Goal: Transaction & Acquisition: Purchase product/service

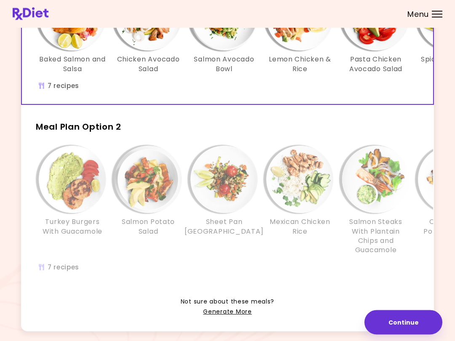
scroll to position [117, 0]
click at [86, 192] on img "Info - Turkey Burgers With Guacamole - Meal Plan Option 2" at bounding box center [72, 178] width 67 height 67
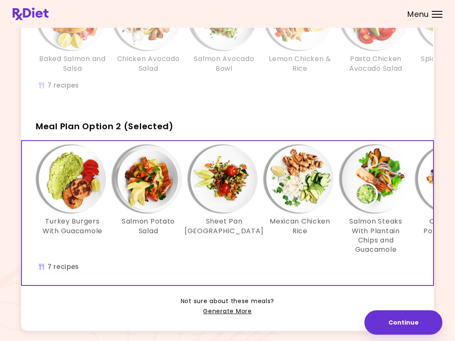
click at [309, 194] on img "Info - Mexican Chicken Rice - Meal Plan Option 2 (Selected)" at bounding box center [299, 178] width 67 height 67
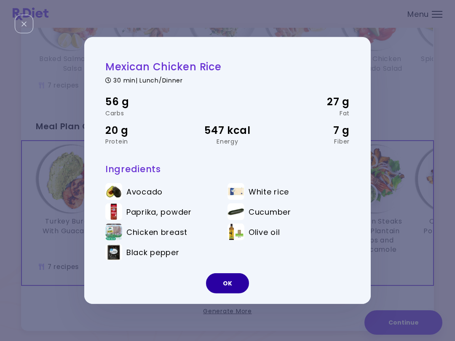
click at [235, 289] on button "OK" at bounding box center [227, 283] width 43 height 20
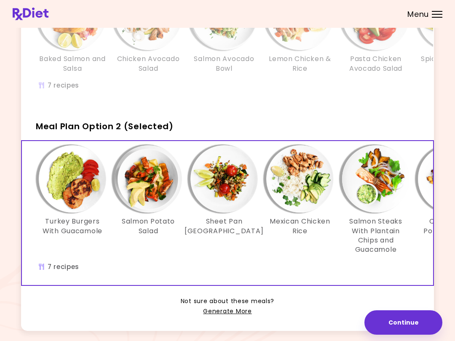
click at [232, 188] on img "Info - Sheet Pan Turkey - Meal Plan Option 2 (Selected)" at bounding box center [223, 178] width 67 height 67
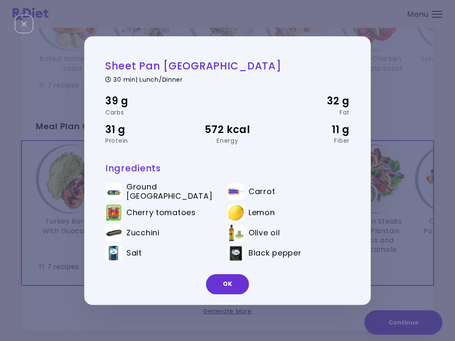
click at [232, 286] on button "OK" at bounding box center [227, 284] width 43 height 20
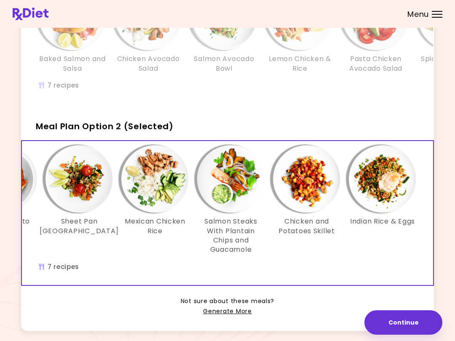
scroll to position [0, 145]
click at [312, 187] on img "Info - Chicken and Potatoes Skillet - Meal Plan Option 2 (Selected)" at bounding box center [306, 178] width 67 height 67
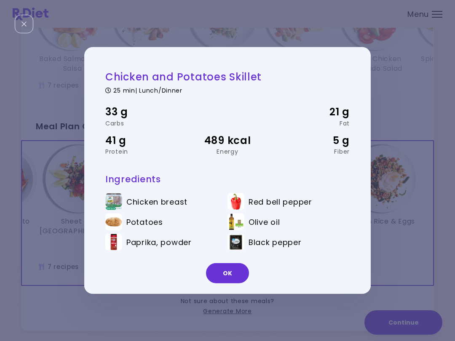
click at [242, 274] on button "OK" at bounding box center [227, 273] width 43 height 20
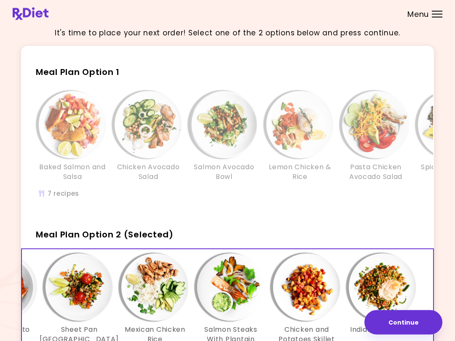
scroll to position [0, 0]
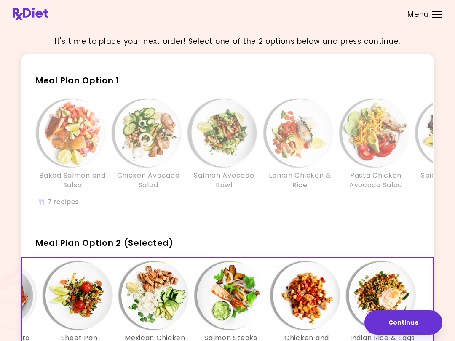
click at [302, 144] on img "Info - Lemon Chicken & Rice - Meal Plan Option 1" at bounding box center [299, 132] width 67 height 67
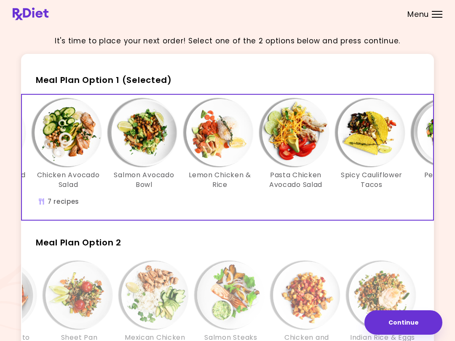
scroll to position [0, 82]
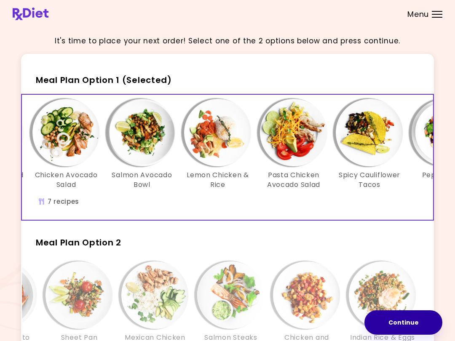
click at [409, 330] on button "Continue" at bounding box center [403, 322] width 78 height 24
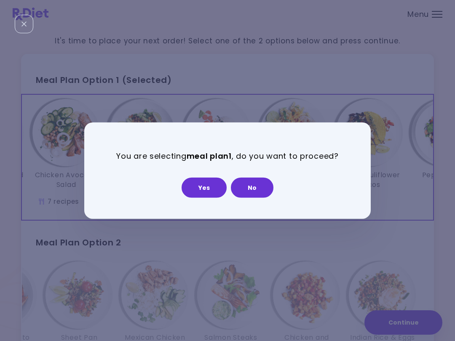
click at [255, 192] on button "No" at bounding box center [252, 187] width 43 height 20
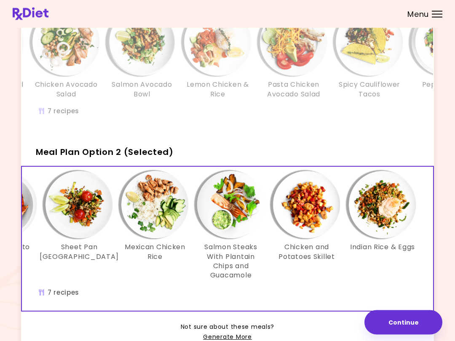
scroll to position [0, 142]
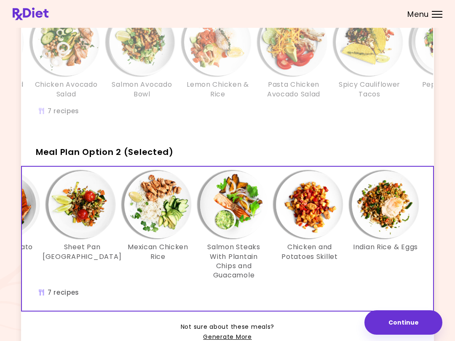
click at [406, 334] on button "Continue" at bounding box center [403, 322] width 78 height 24
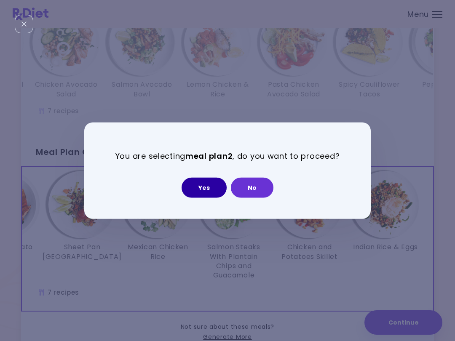
click at [209, 189] on button "Yes" at bounding box center [203, 187] width 45 height 20
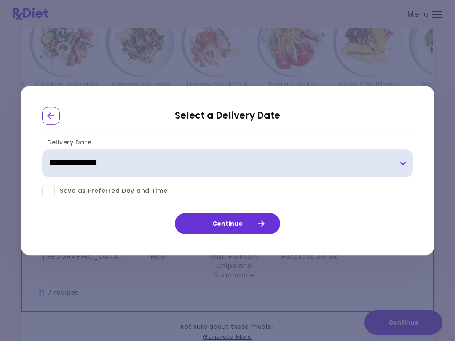
click at [402, 167] on select "**********" at bounding box center [227, 163] width 371 height 28
select select "**********"
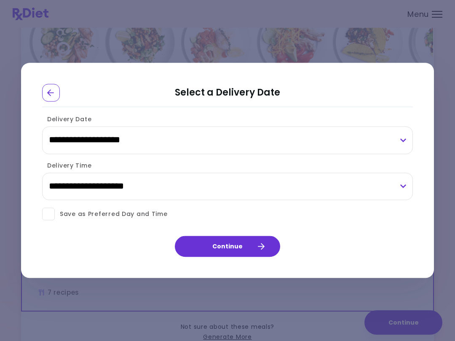
click at [269, 250] on button "Continue" at bounding box center [227, 246] width 105 height 21
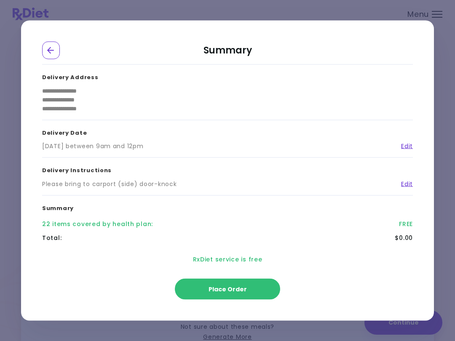
click at [232, 294] on button "Place Order" at bounding box center [227, 289] width 105 height 21
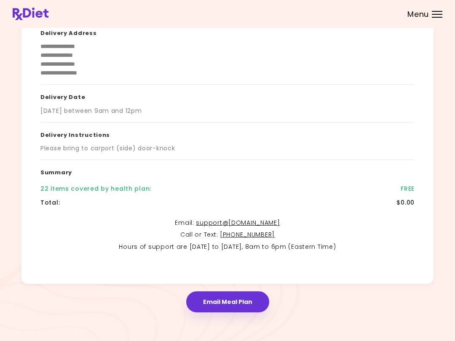
scroll to position [88, 0]
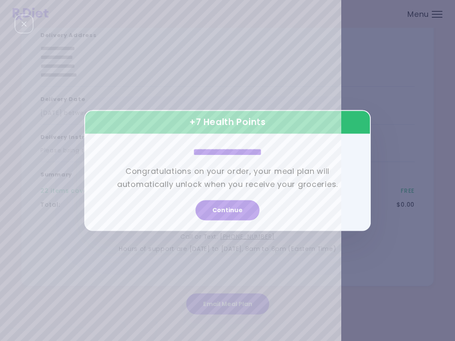
click at [236, 212] on button "Continue" at bounding box center [227, 210] width 64 height 20
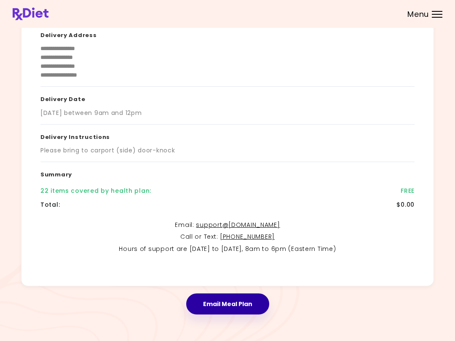
click at [234, 307] on button "Email Meal Plan" at bounding box center [227, 303] width 83 height 21
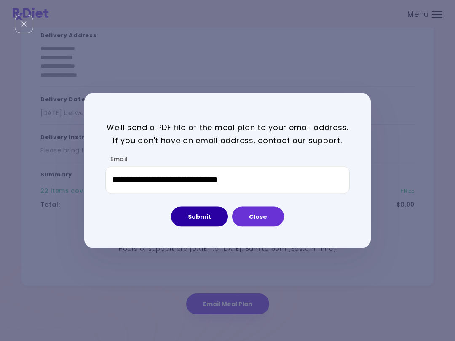
click at [200, 224] on button "Submit" at bounding box center [199, 216] width 57 height 20
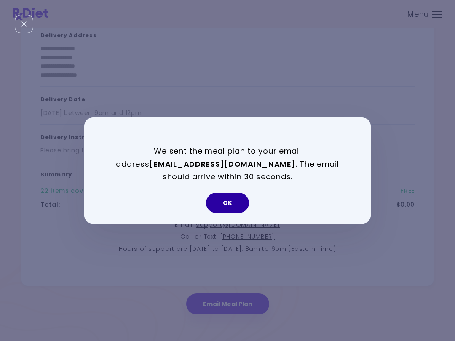
click at [232, 204] on button "OK" at bounding box center [227, 203] width 43 height 20
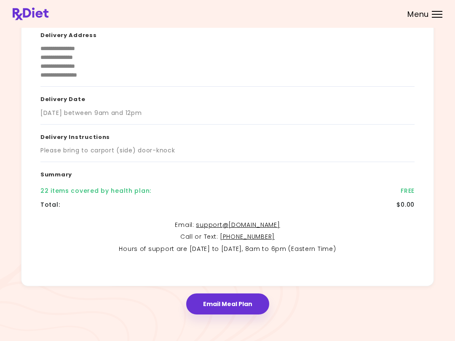
click at [240, 307] on button "Email Meal Plan" at bounding box center [227, 303] width 83 height 21
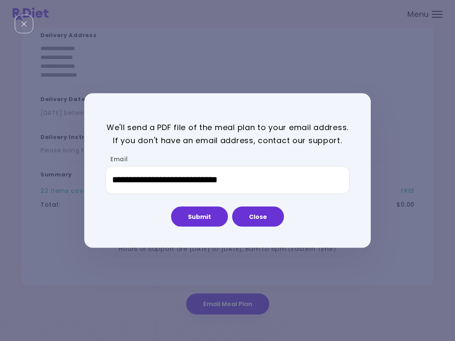
click at [270, 221] on button "Close" at bounding box center [258, 216] width 52 height 20
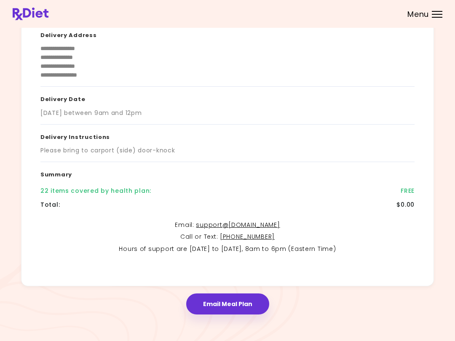
click at [253, 302] on button "Email Meal Plan" at bounding box center [227, 303] width 83 height 21
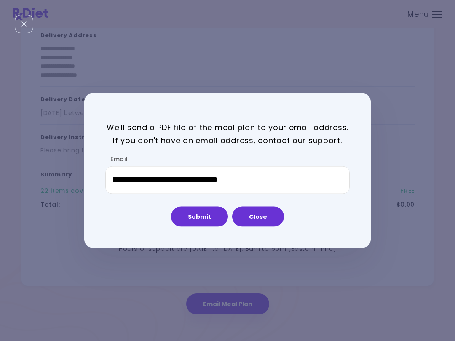
click at [211, 225] on button "Submit" at bounding box center [199, 216] width 57 height 20
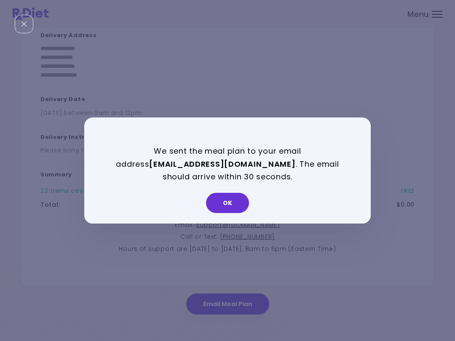
click at [237, 207] on button "OK" at bounding box center [227, 203] width 43 height 20
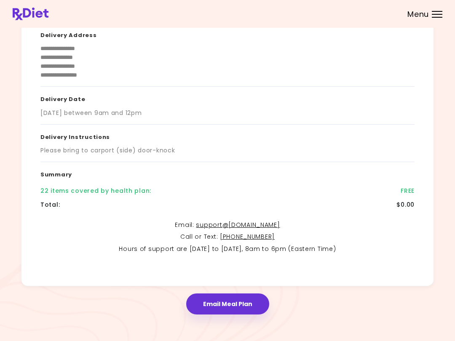
click at [237, 207] on div "Total : $0.00" at bounding box center [227, 205] width 374 height 14
click at [448, 17] on header at bounding box center [227, 14] width 455 height 28
